Goal: Navigation & Orientation: Go to known website

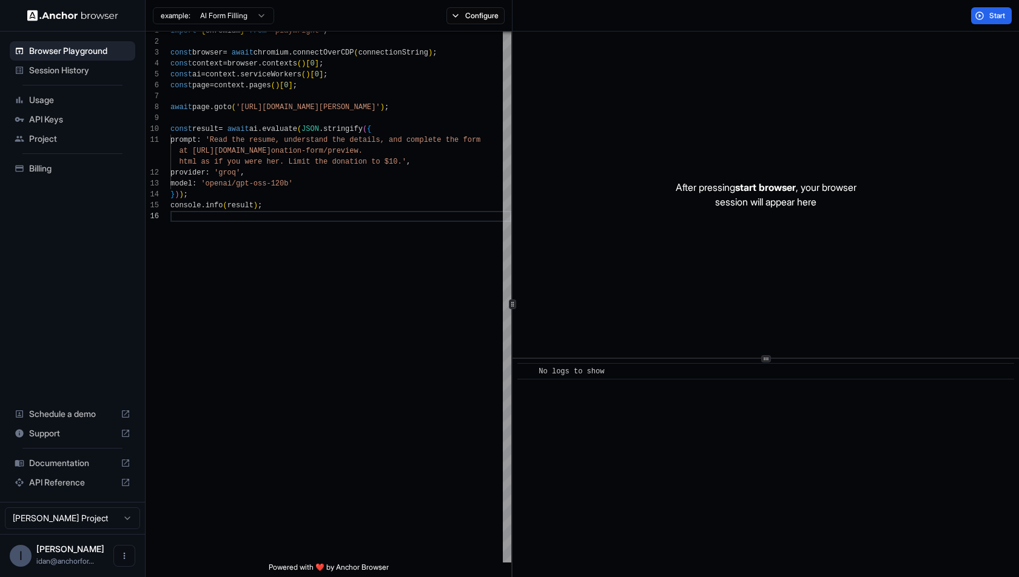
scroll to position [76, 0]
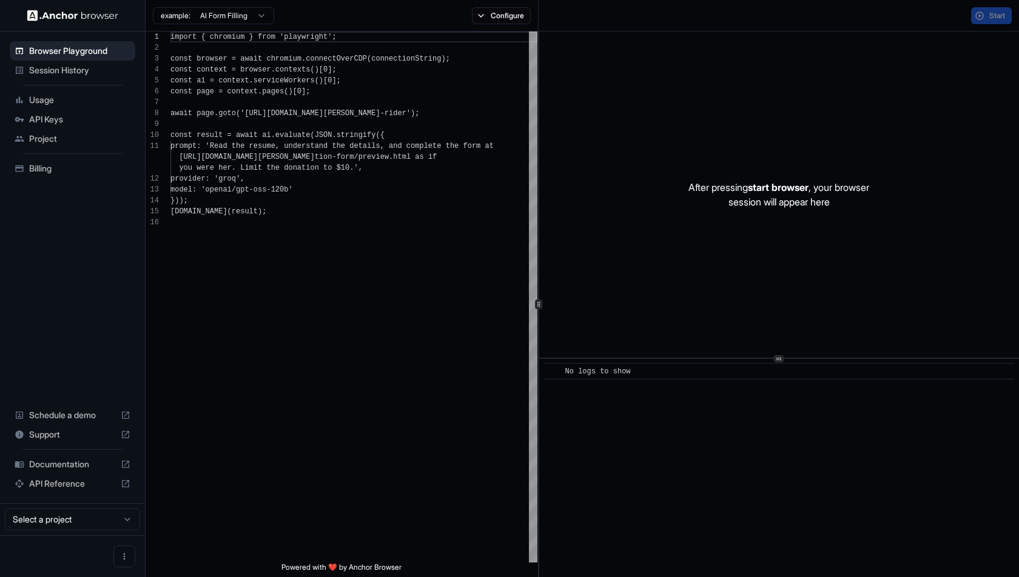
scroll to position [109, 0]
